Goal: Navigation & Orientation: Find specific page/section

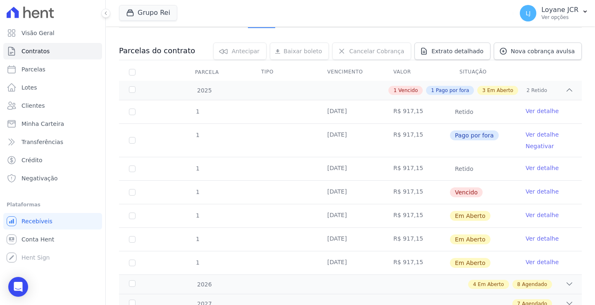
scroll to position [66, 0]
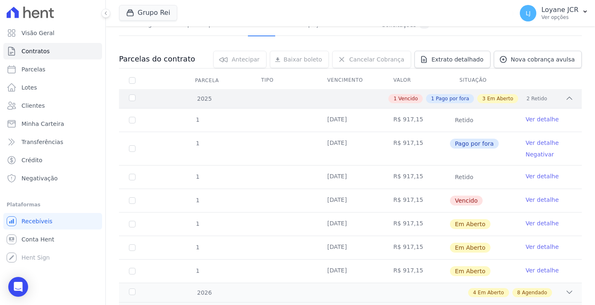
click at [401, 100] on span "Vencido" at bounding box center [407, 98] width 19 height 7
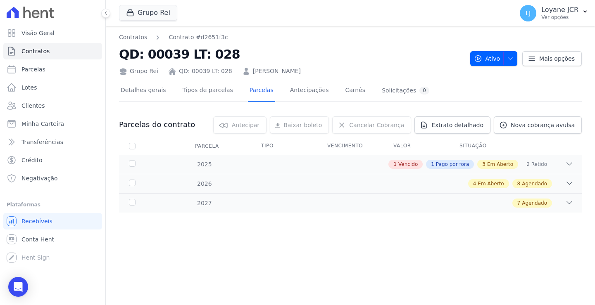
scroll to position [0, 0]
click at [131, 164] on div "2025" at bounding box center [147, 164] width 40 height 9
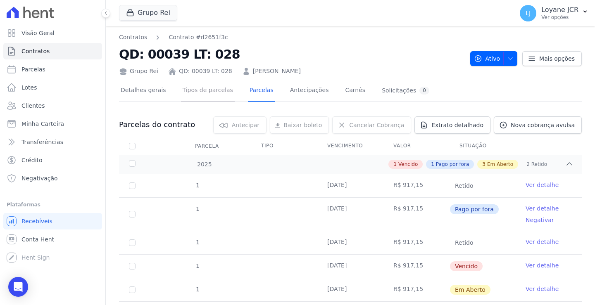
click at [193, 88] on link "Tipos de parcelas" at bounding box center [208, 91] width 54 height 22
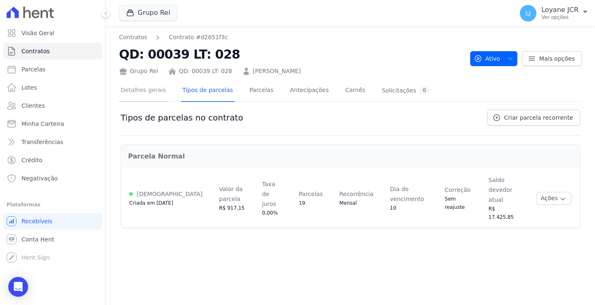
click at [151, 90] on link "Detalhes gerais" at bounding box center [143, 91] width 49 height 22
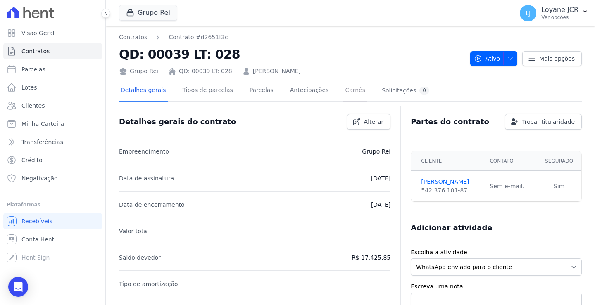
click at [343, 87] on link "Carnês" at bounding box center [355, 91] width 24 height 22
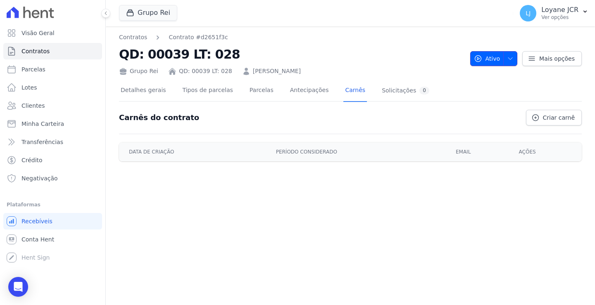
click at [511, 58] on icon "button" at bounding box center [510, 58] width 7 height 7
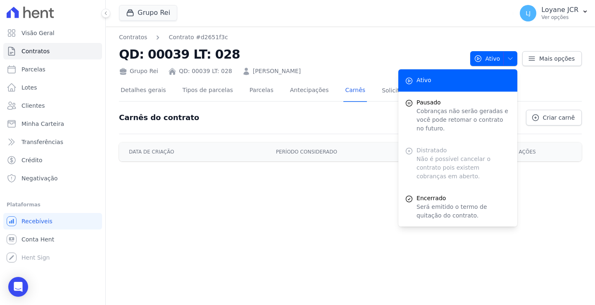
click at [220, 233] on div "Contratos Contrato #d2651f3c QD: 00039 LT: 028 Grupo Rei QD: 00039 LT: 028 [PER…" at bounding box center [350, 165] width 489 height 279
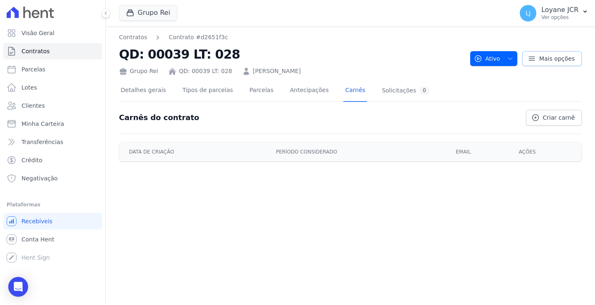
click at [534, 59] on icon at bounding box center [532, 59] width 8 height 8
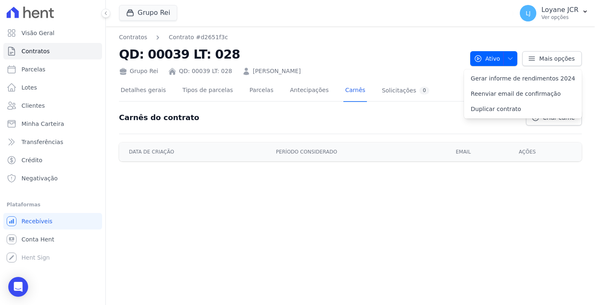
click at [314, 233] on div "Contratos Contrato #d2651f3c QD: 00039 LT: 028 Grupo Rei QD: 00039 LT: 028 [PER…" at bounding box center [350, 165] width 489 height 279
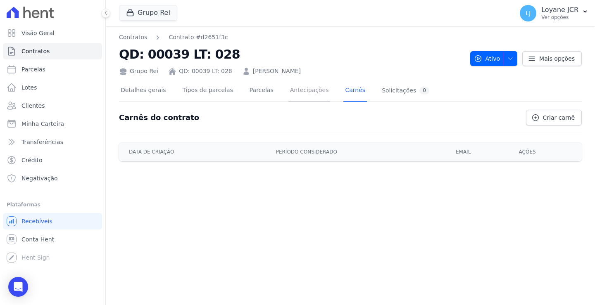
click at [293, 88] on link "Antecipações" at bounding box center [309, 91] width 42 height 22
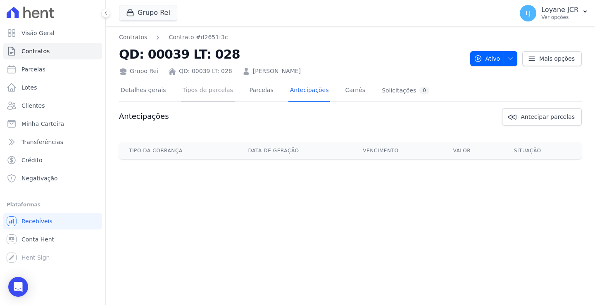
click at [203, 87] on link "Tipos de parcelas" at bounding box center [208, 91] width 54 height 22
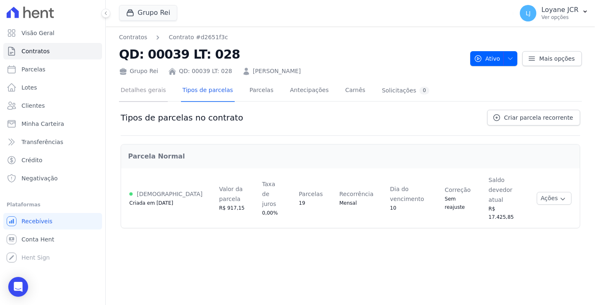
click at [136, 92] on link "Detalhes gerais" at bounding box center [143, 91] width 49 height 22
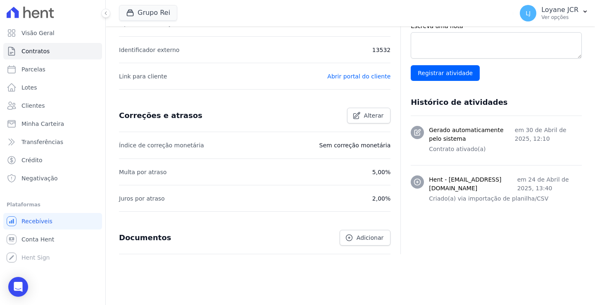
scroll to position [269, 0]
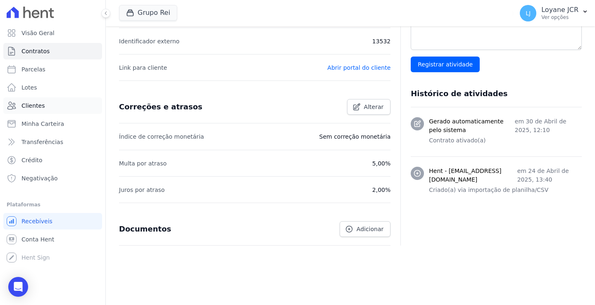
click at [45, 106] on link "Clientes" at bounding box center [52, 106] width 99 height 17
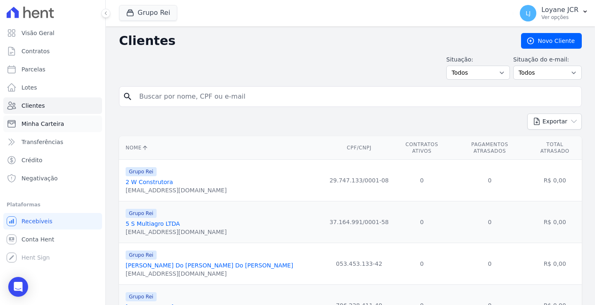
click at [58, 124] on span "Minha Carteira" at bounding box center [42, 124] width 43 height 8
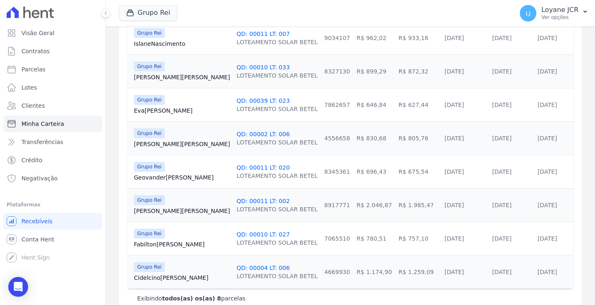
scroll to position [230, 0]
